Goal: Information Seeking & Learning: Learn about a topic

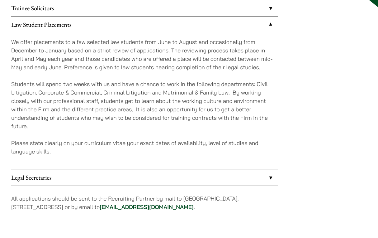
scroll to position [102, 0]
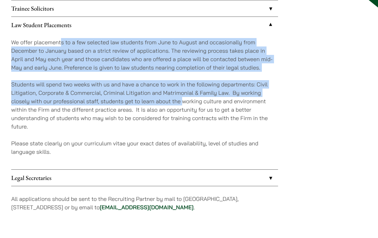
drag, startPoint x: 60, startPoint y: 44, endPoint x: 182, endPoint y: 105, distance: 136.7
click at [182, 105] on div "We offer placements to a few selected law students from June to August and occa…" at bounding box center [144, 101] width 267 height 136
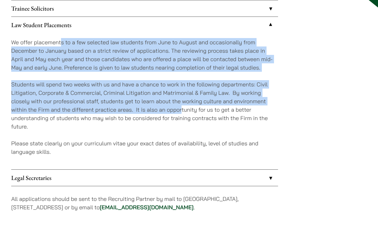
click at [182, 105] on p "Students will spend two weeks with us and have a chance to work in the followin…" at bounding box center [144, 105] width 267 height 50
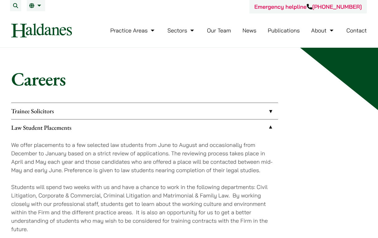
scroll to position [0, 0]
click at [116, 79] on h1 "Careers" at bounding box center [189, 79] width 356 height 22
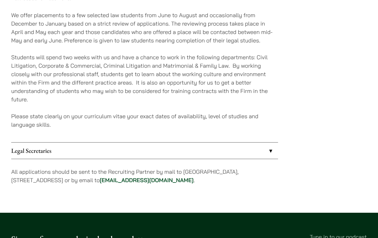
scroll to position [130, 0]
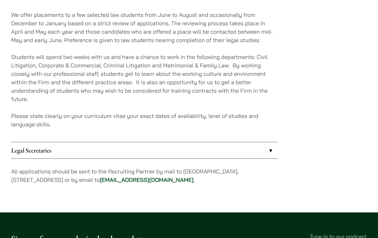
click at [104, 108] on div "We offer placements to a few selected law students from June to August and occa…" at bounding box center [144, 74] width 267 height 136
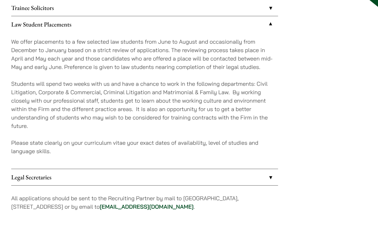
scroll to position [102, 0]
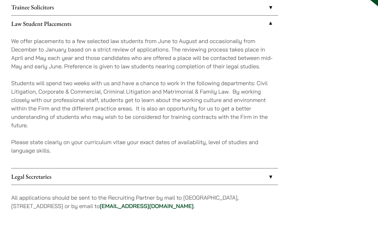
scroll to position [102, 0]
